Goal: Task Accomplishment & Management: Use online tool/utility

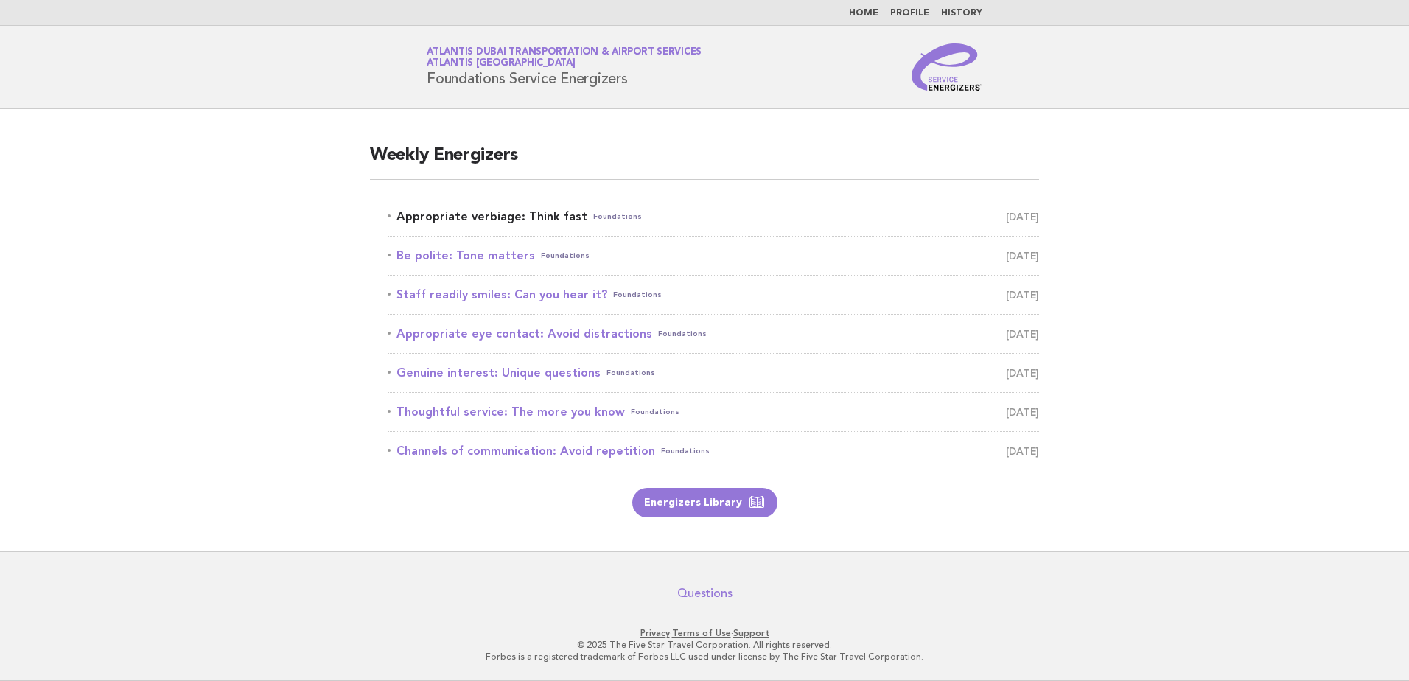
click at [537, 219] on link "Appropriate verbiage: Think fast Foundations [DATE]" at bounding box center [713, 216] width 651 height 21
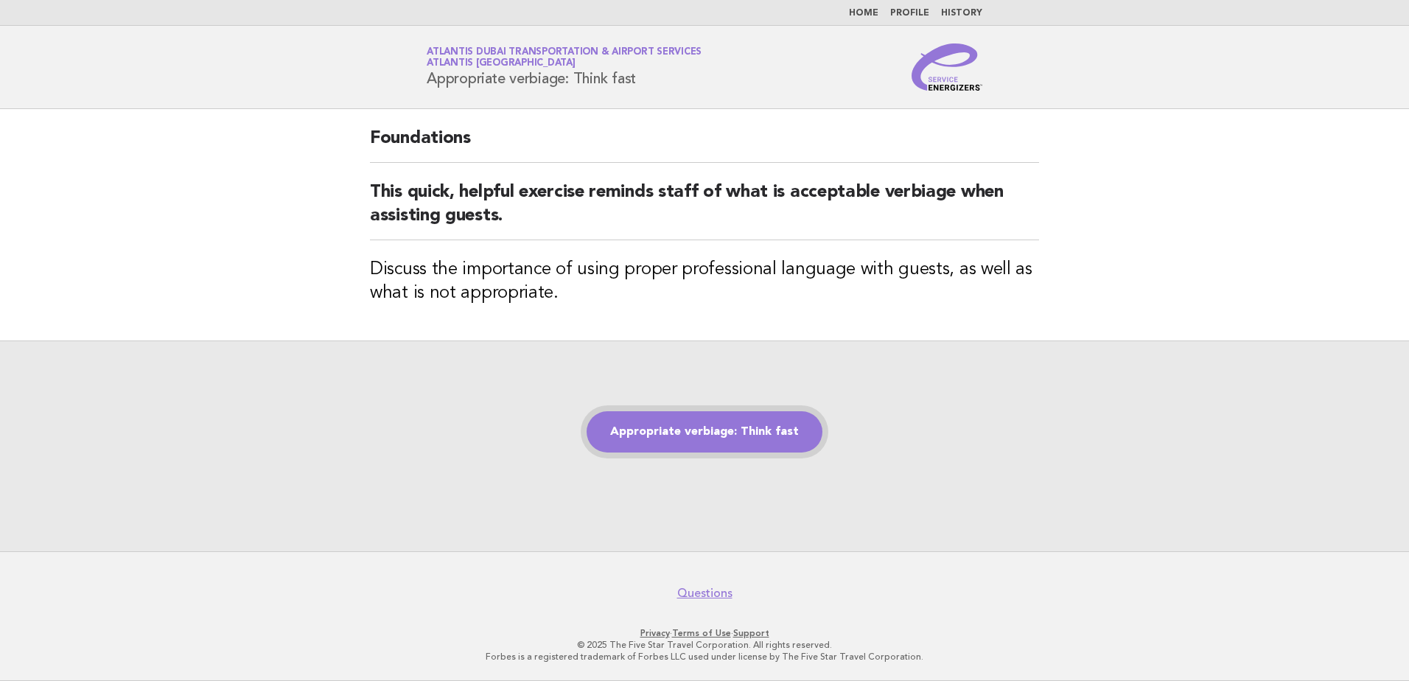
click at [695, 430] on link "Appropriate verbiage: Think fast" at bounding box center [704, 431] width 236 height 41
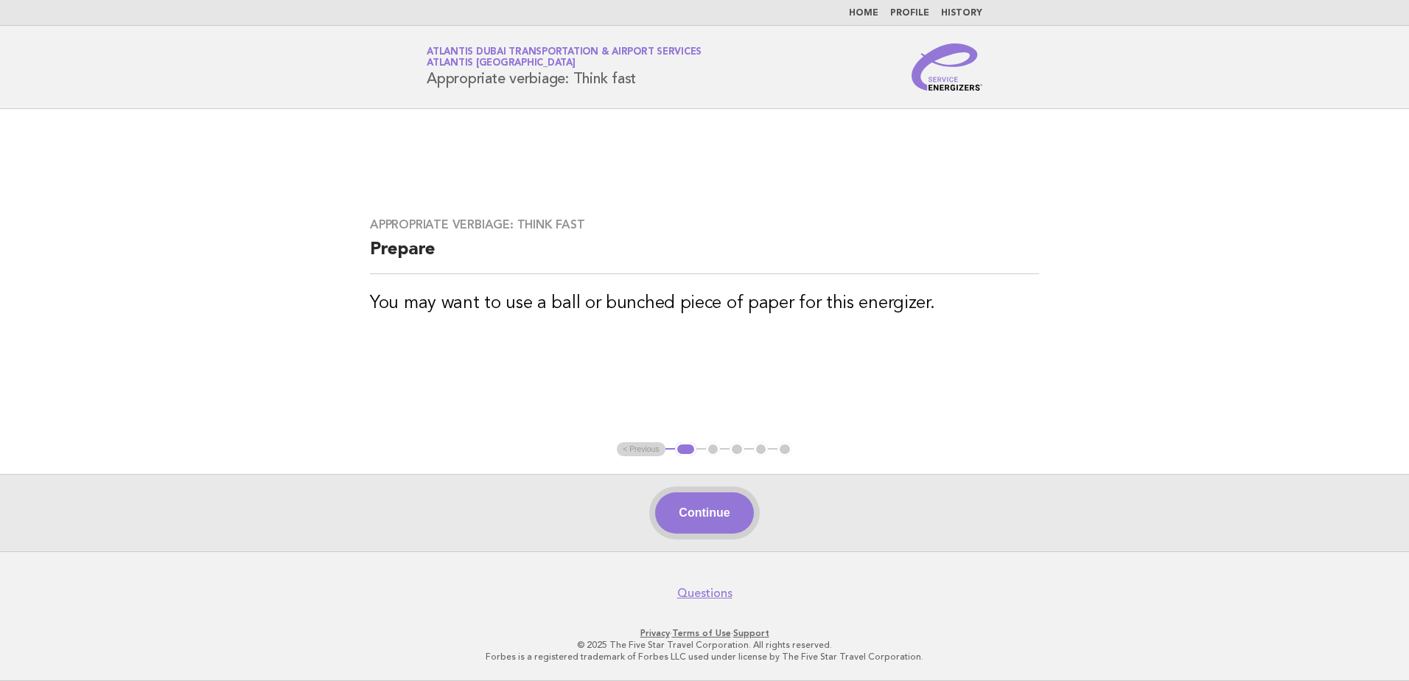
click at [712, 511] on button "Continue" at bounding box center [704, 512] width 98 height 41
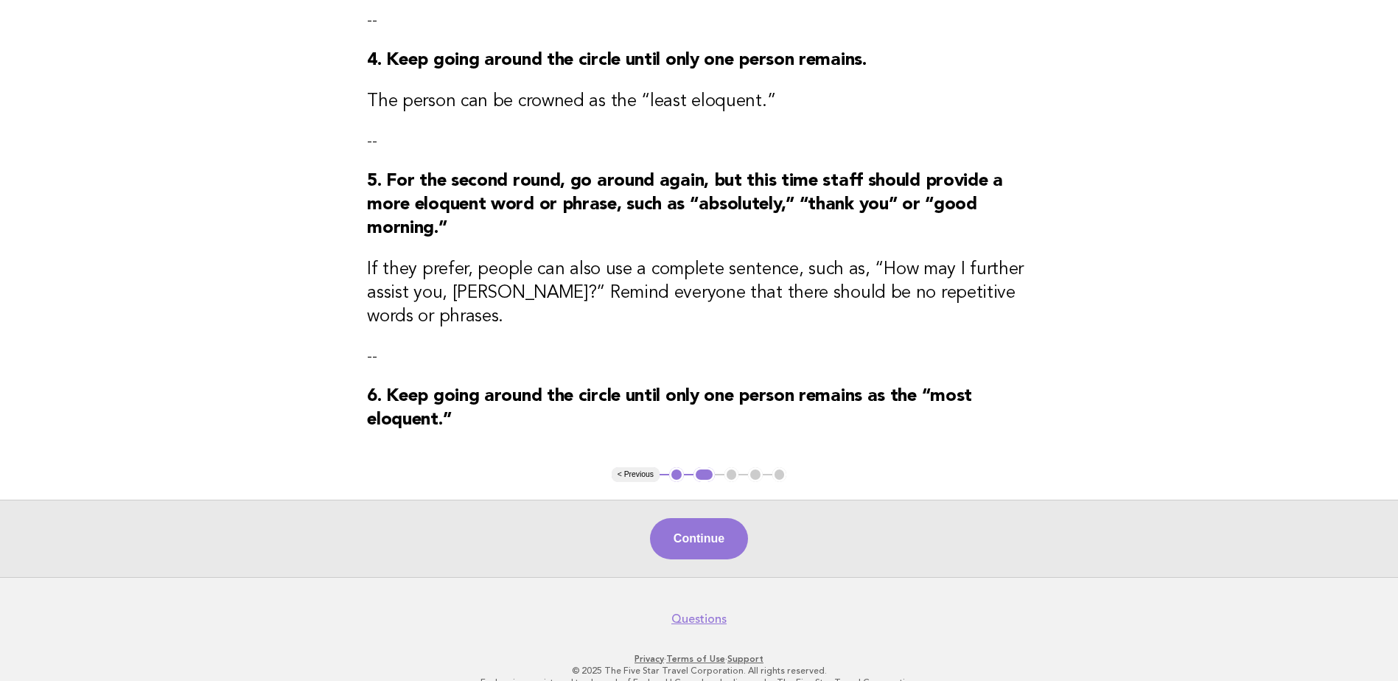
scroll to position [619, 0]
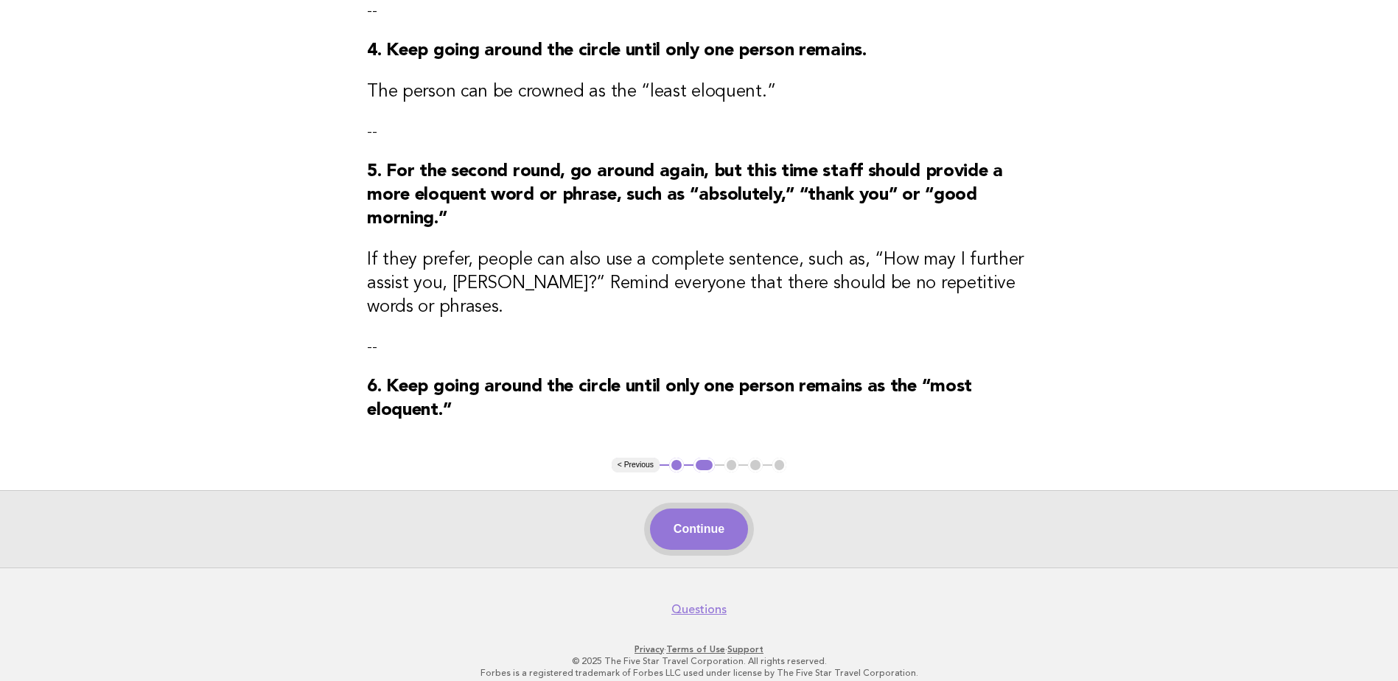
click at [704, 513] on button "Continue" at bounding box center [699, 528] width 98 height 41
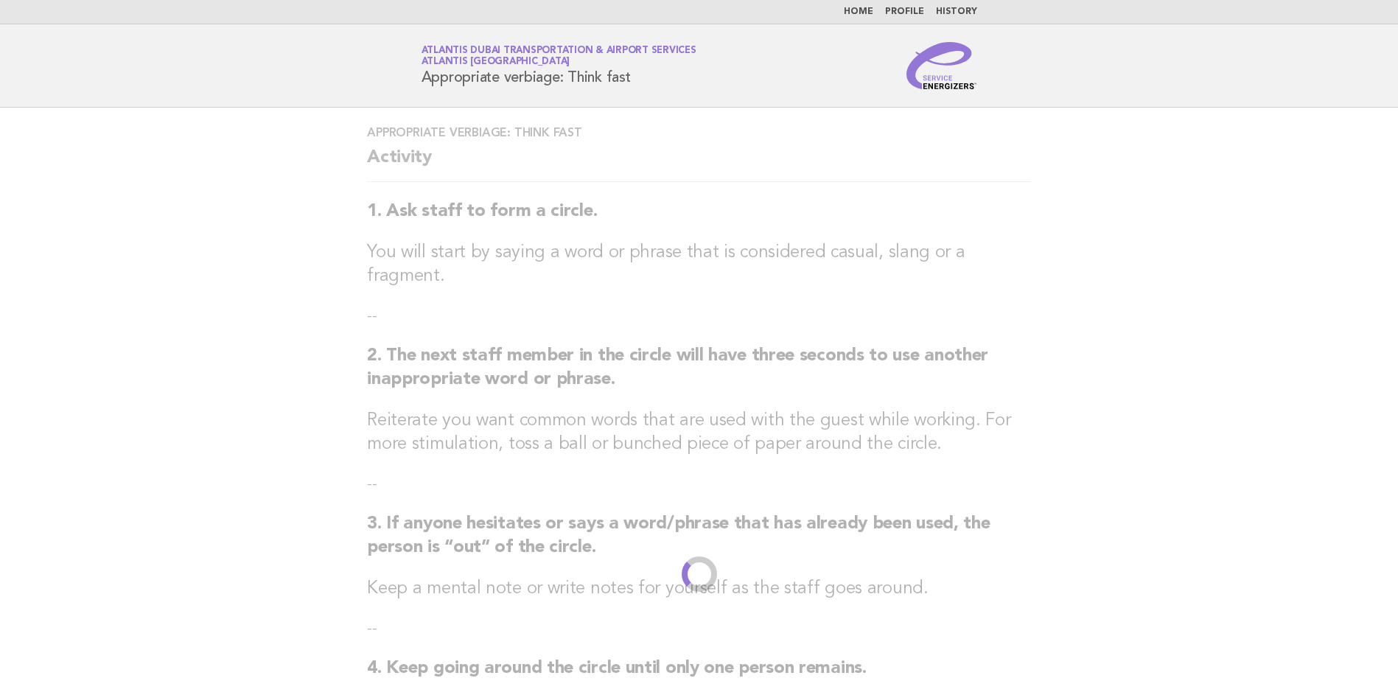
scroll to position [0, 0]
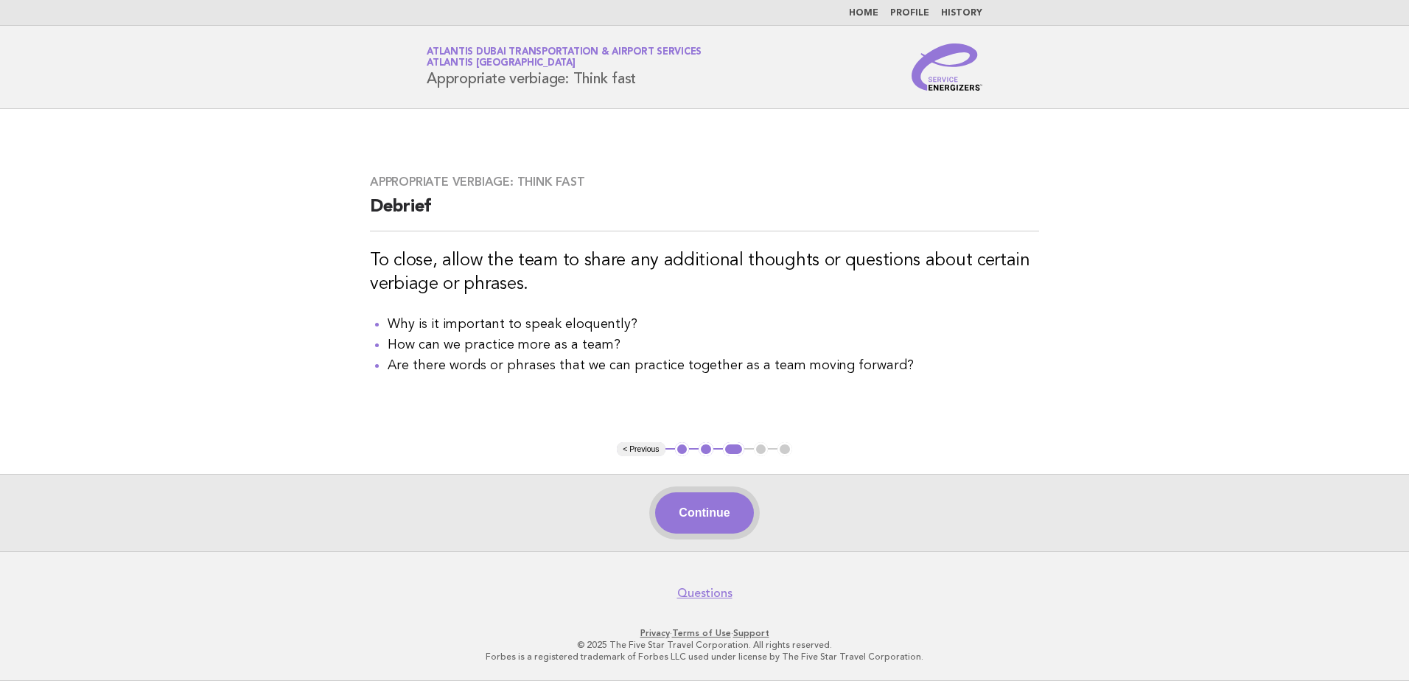
click at [704, 516] on button "Continue" at bounding box center [704, 512] width 98 height 41
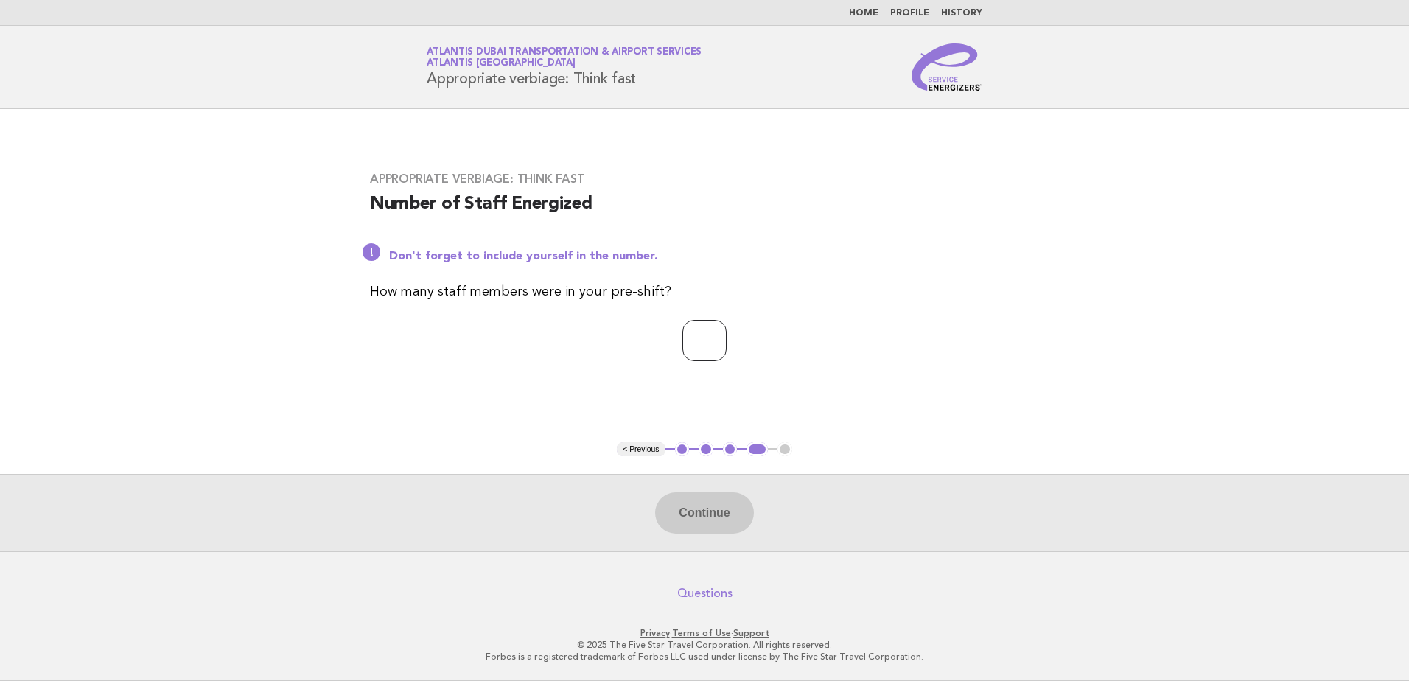
click at [683, 343] on input "number" at bounding box center [704, 340] width 44 height 41
type input "**"
click at [702, 507] on button "Continue" at bounding box center [704, 512] width 98 height 41
